Goal: Transaction & Acquisition: Purchase product/service

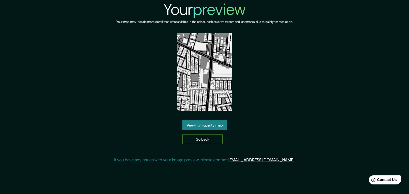
click at [213, 142] on link "Go back" at bounding box center [202, 140] width 40 height 10
